Goal: Task Accomplishment & Management: Manage account settings

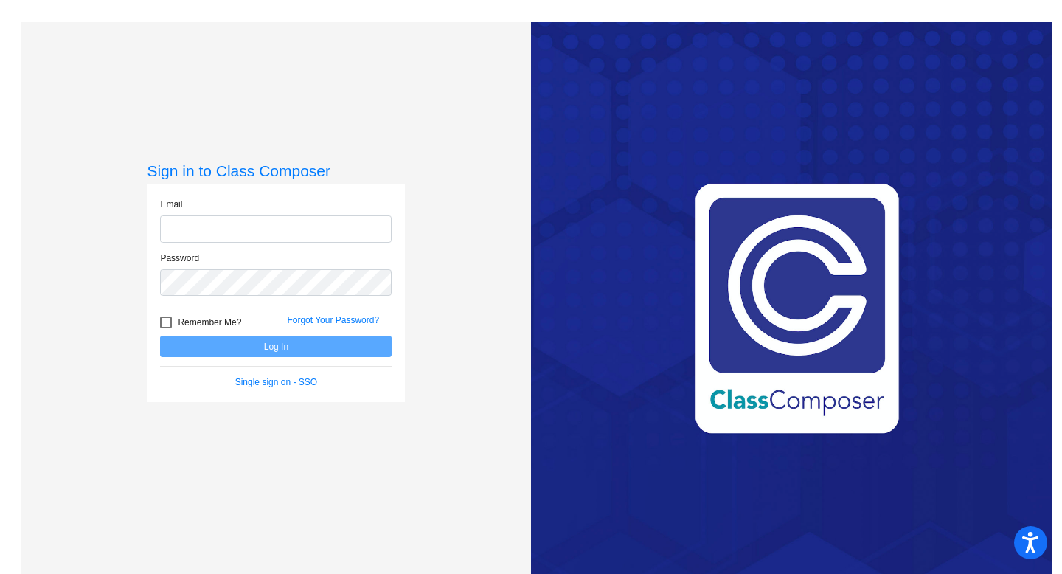
type input "[PERSON_NAME][EMAIL_ADDRESS][PERSON_NAME][DOMAIN_NAME]"
click at [161, 323] on div at bounding box center [166, 322] width 12 height 12
click at [165, 328] on input "Remember Me?" at bounding box center [165, 328] width 1 height 1
checkbox input "true"
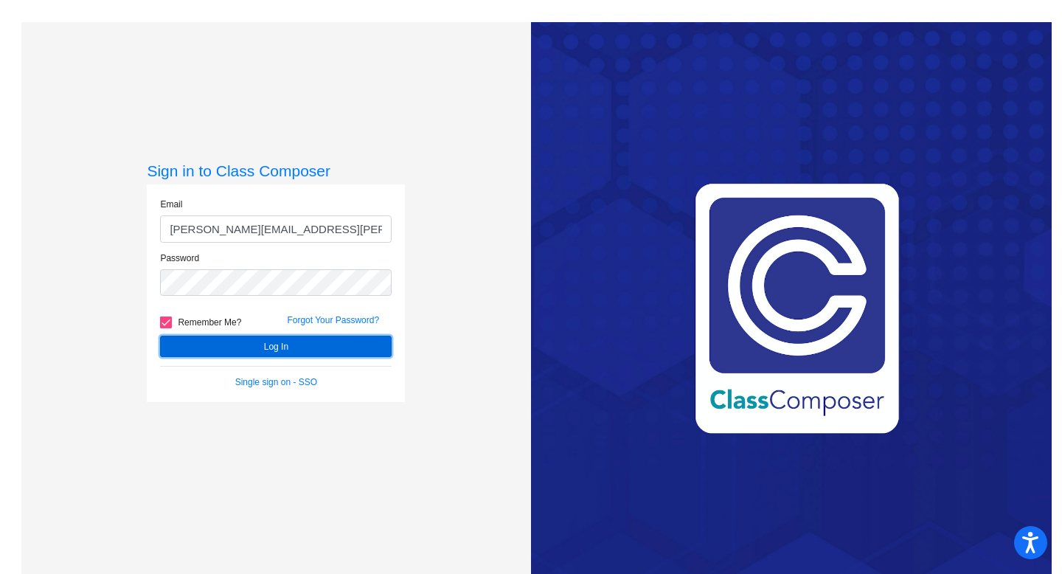
click at [215, 341] on button "Log In" at bounding box center [275, 345] width 231 height 21
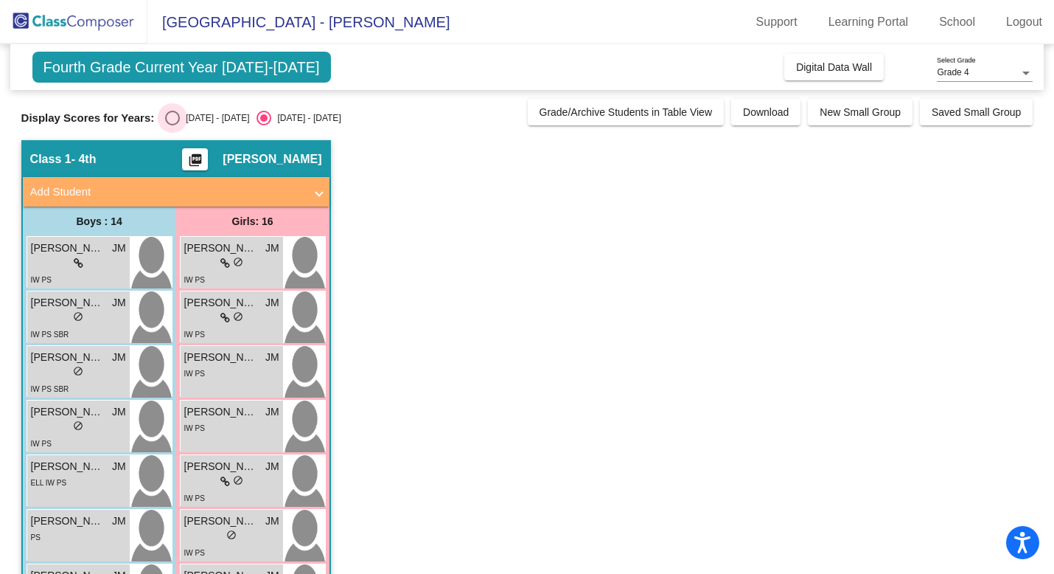
click at [168, 118] on div "Select an option" at bounding box center [172, 118] width 15 height 15
click at [172, 125] on input "[DATE] - [DATE]" at bounding box center [172, 125] width 1 height 1
radio input "true"
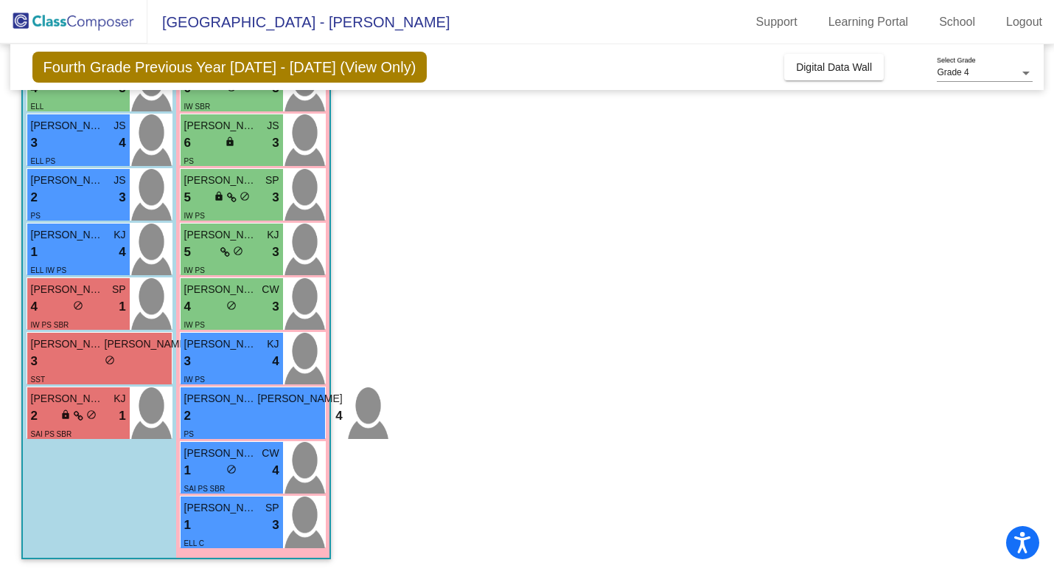
scroll to position [557, 0]
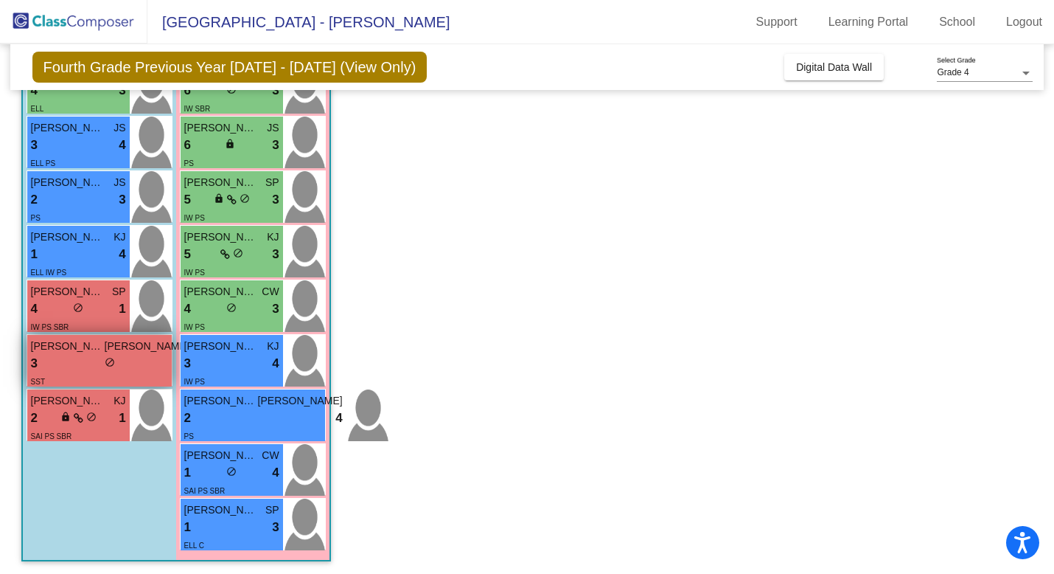
click at [63, 355] on div "3 lock do_not_disturb_alt 1" at bounding box center [110, 363] width 159 height 19
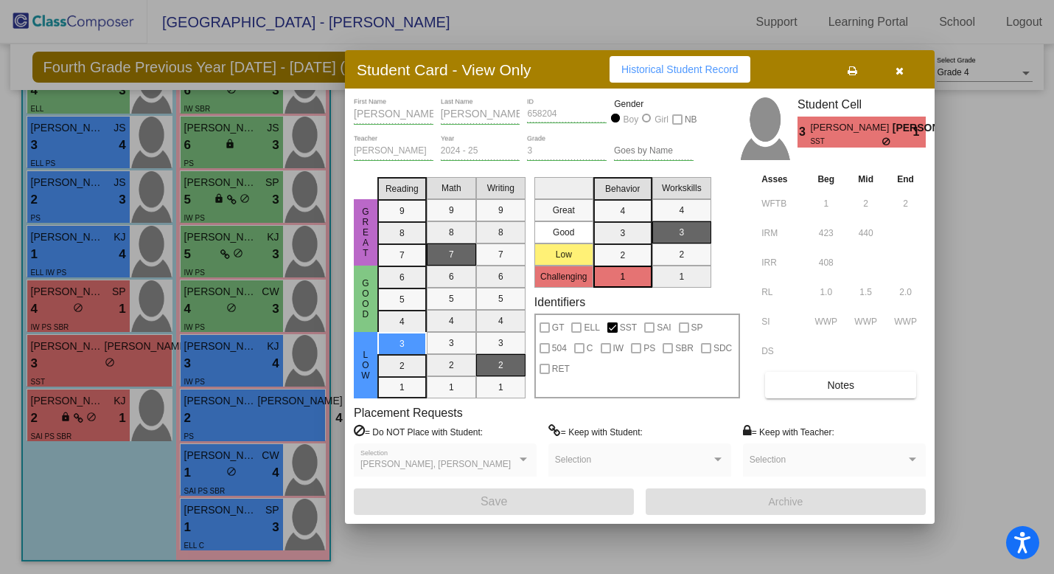
click at [495, 469] on div "[PERSON_NAME], [PERSON_NAME] Selection" at bounding box center [445, 463] width 170 height 27
click at [506, 462] on div "[PERSON_NAME], [PERSON_NAME]" at bounding box center [438, 464] width 156 height 10
click at [526, 453] on div "[PERSON_NAME], [PERSON_NAME] Selection" at bounding box center [445, 463] width 170 height 27
click at [521, 458] on div at bounding box center [523, 460] width 7 height 4
click at [905, 72] on button "button" at bounding box center [899, 69] width 47 height 27
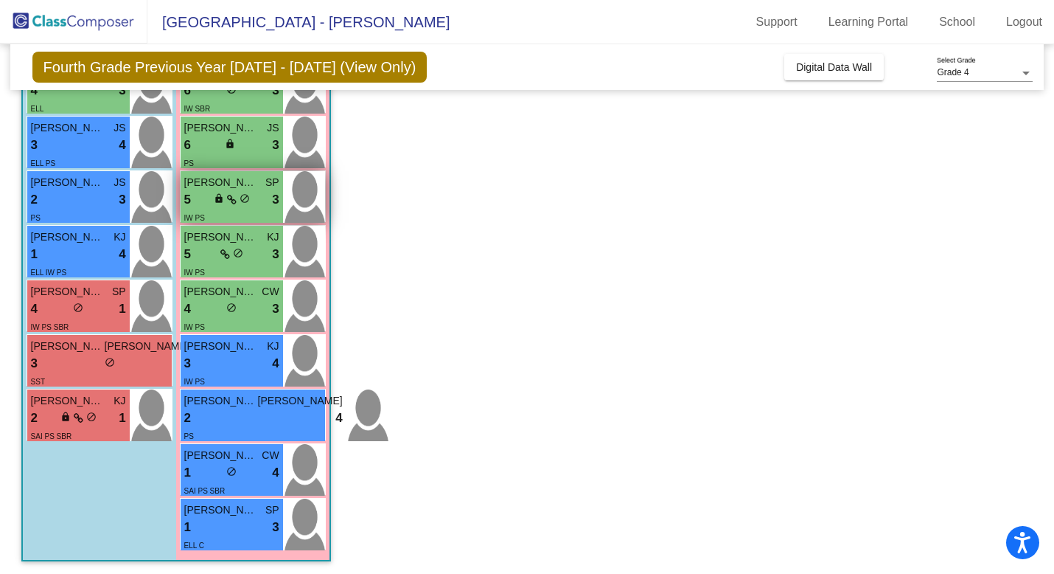
scroll to position [0, 0]
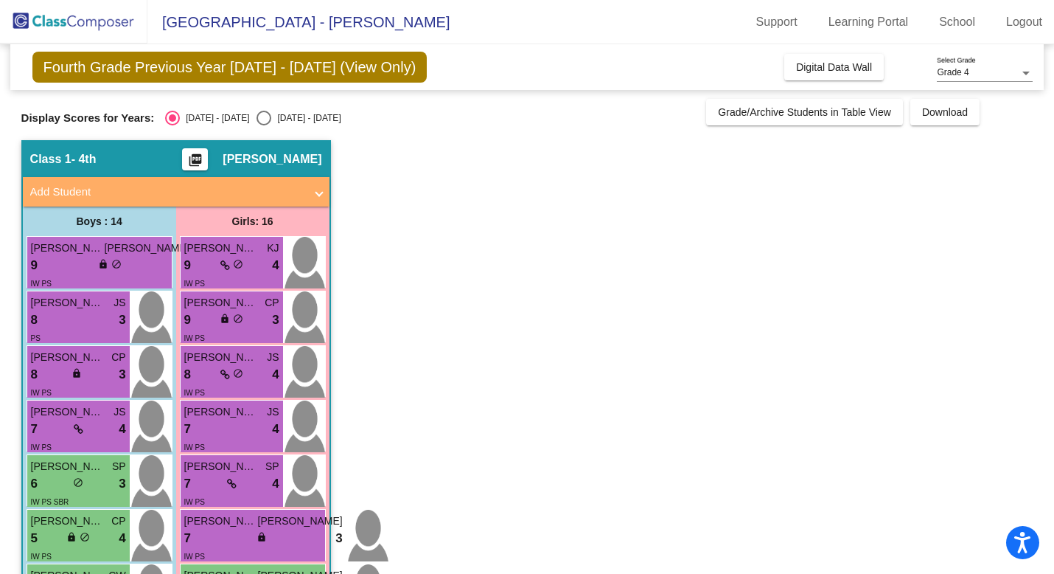
click at [257, 117] on div "Select an option" at bounding box center [264, 118] width 15 height 15
click at [263, 125] on input "[DATE] - [DATE]" at bounding box center [263, 125] width 1 height 1
radio input "true"
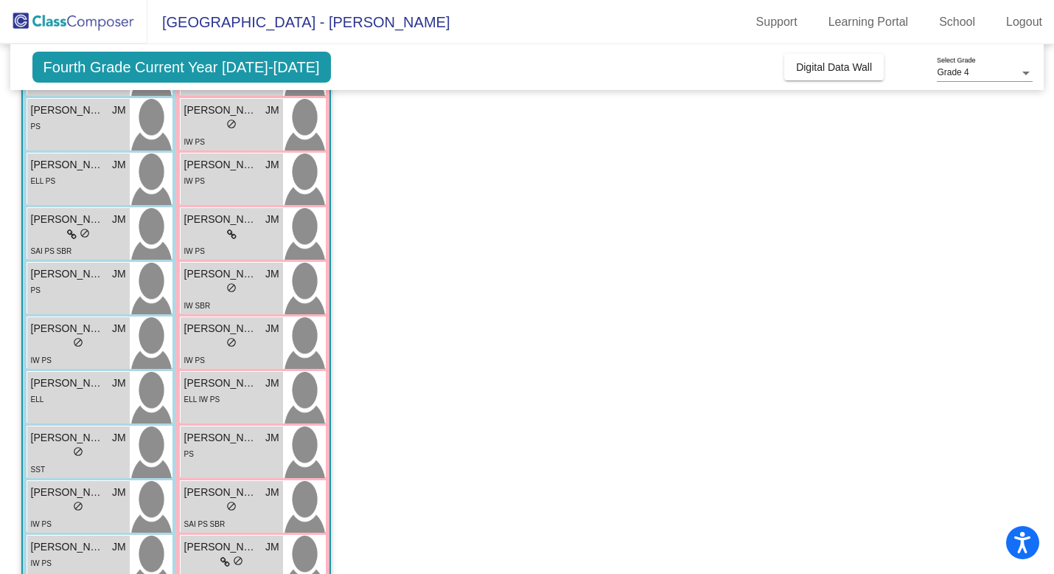
scroll to position [526, 0]
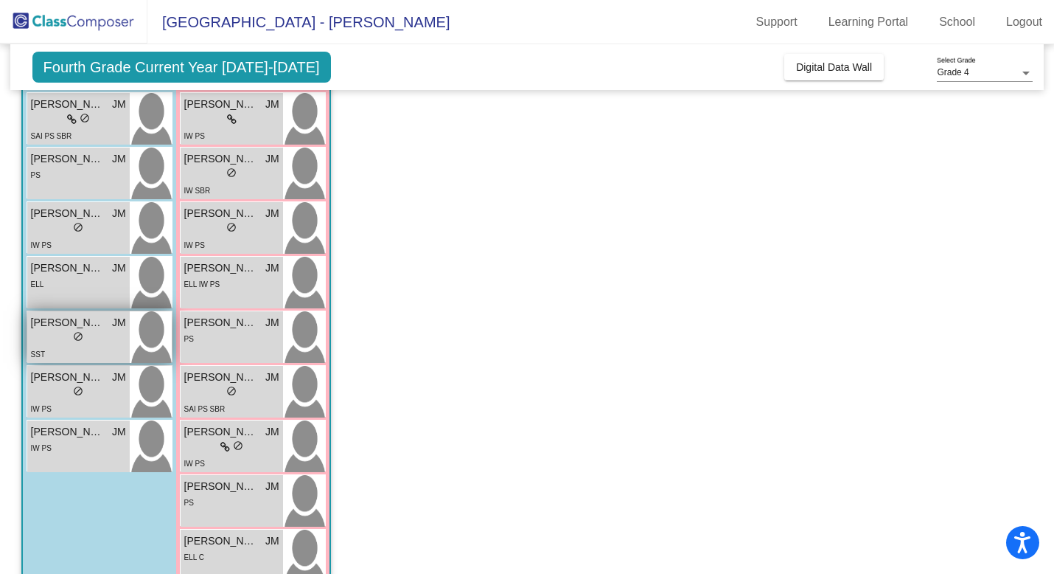
click at [58, 322] on span "[PERSON_NAME]" at bounding box center [68, 322] width 74 height 15
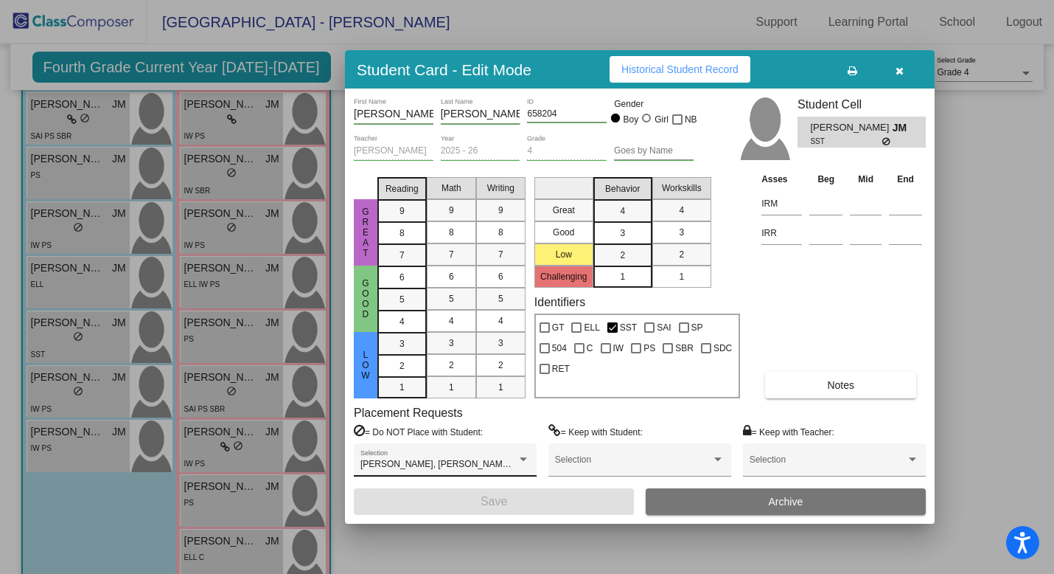
click at [474, 450] on div "[PERSON_NAME], [PERSON_NAME], [PERSON_NAME] Selection" at bounding box center [445, 463] width 170 height 27
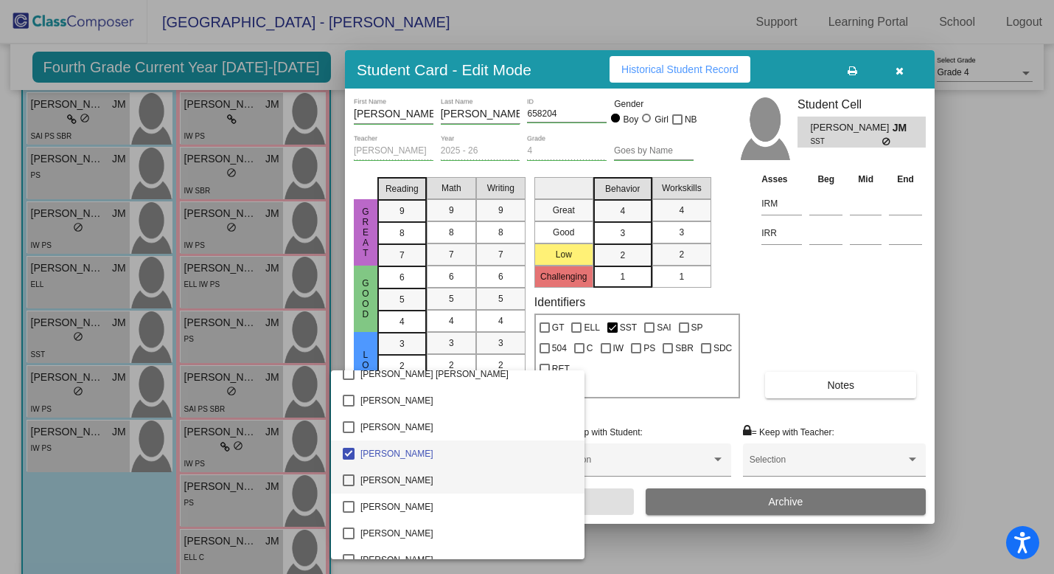
scroll to position [1417, 0]
click at [346, 452] on mat-pseudo-checkbox at bounding box center [349, 453] width 12 height 12
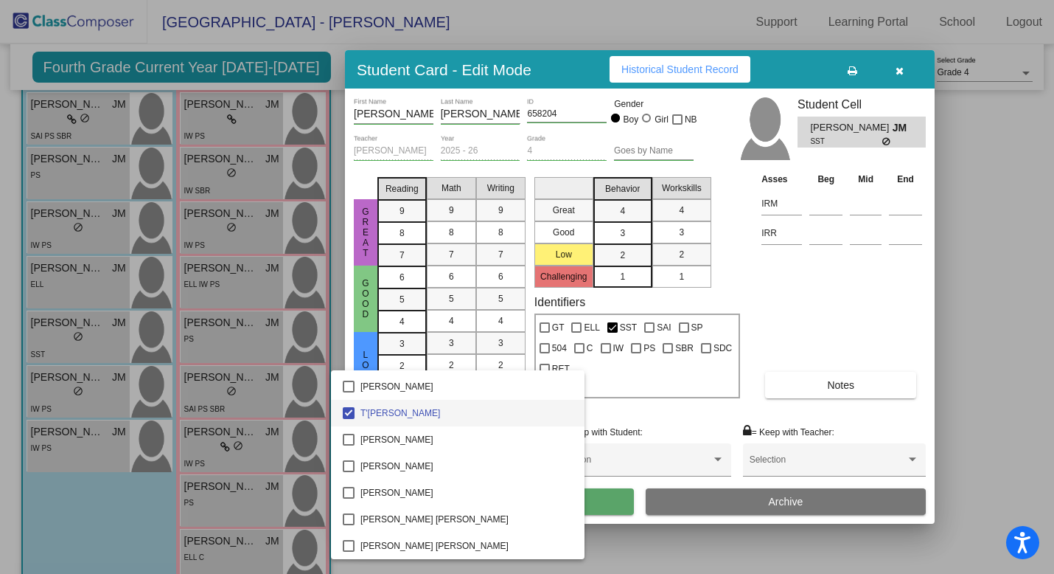
scroll to position [0, 0]
click at [670, 417] on div at bounding box center [527, 287] width 1054 height 574
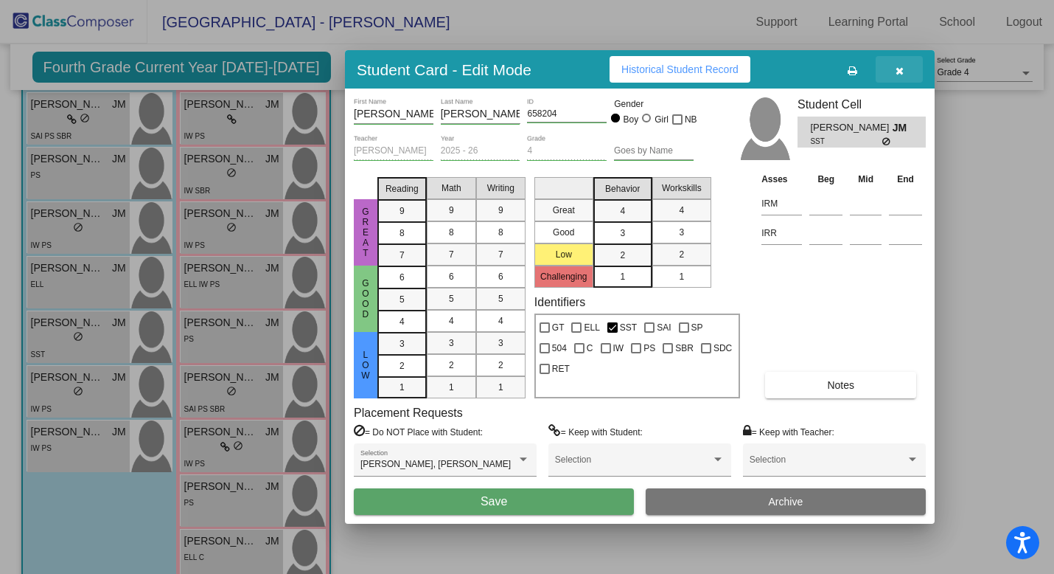
click at [898, 66] on icon "button" at bounding box center [900, 71] width 8 height 10
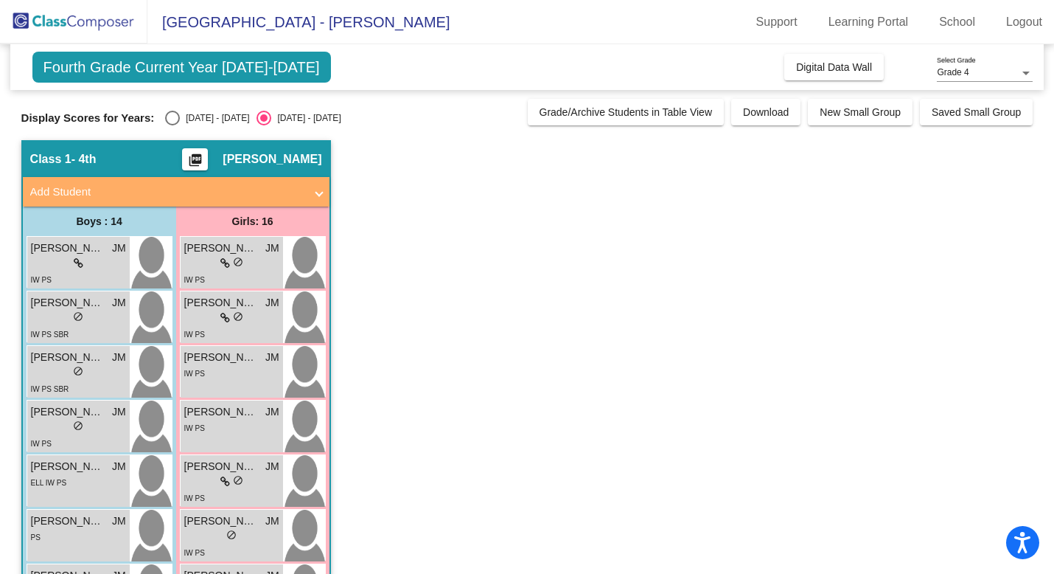
click at [169, 119] on div "Select an option" at bounding box center [172, 118] width 15 height 15
click at [172, 125] on input "[DATE] - [DATE]" at bounding box center [172, 125] width 1 height 1
radio input "true"
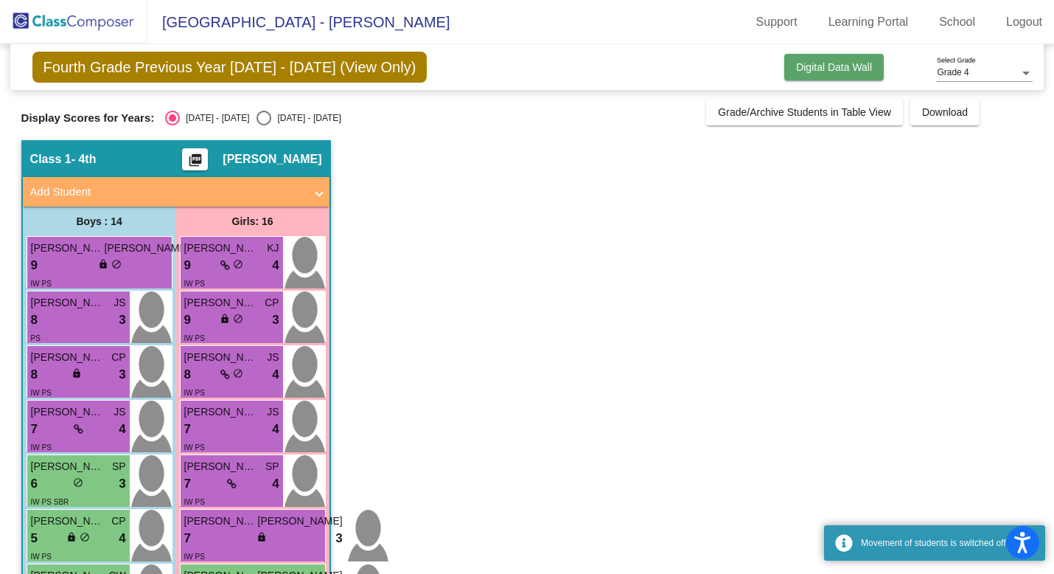
click at [843, 73] on button "Digital Data Wall" at bounding box center [834, 67] width 100 height 27
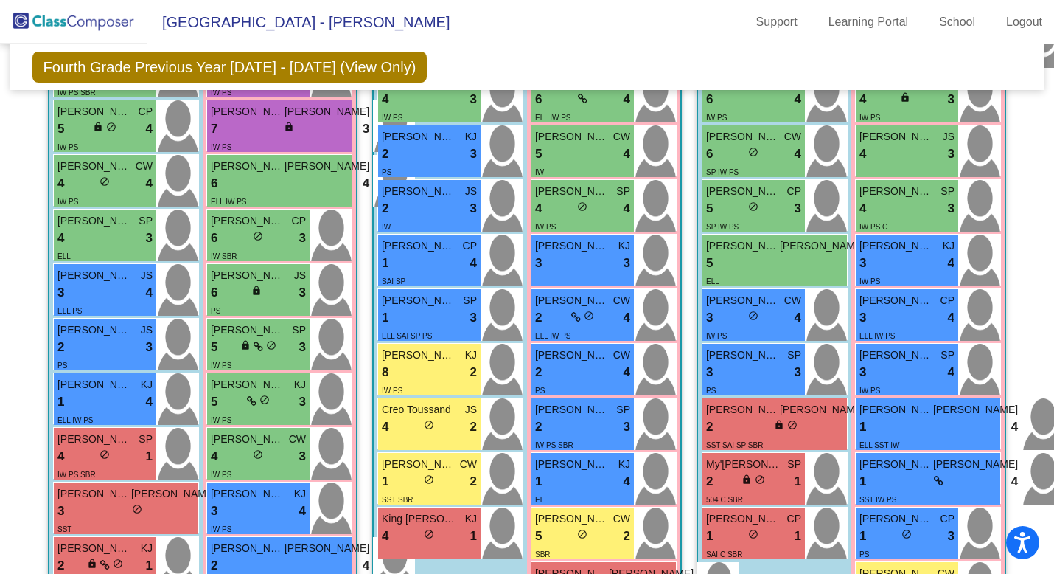
scroll to position [738, 0]
